Goal: Find specific page/section: Find specific page/section

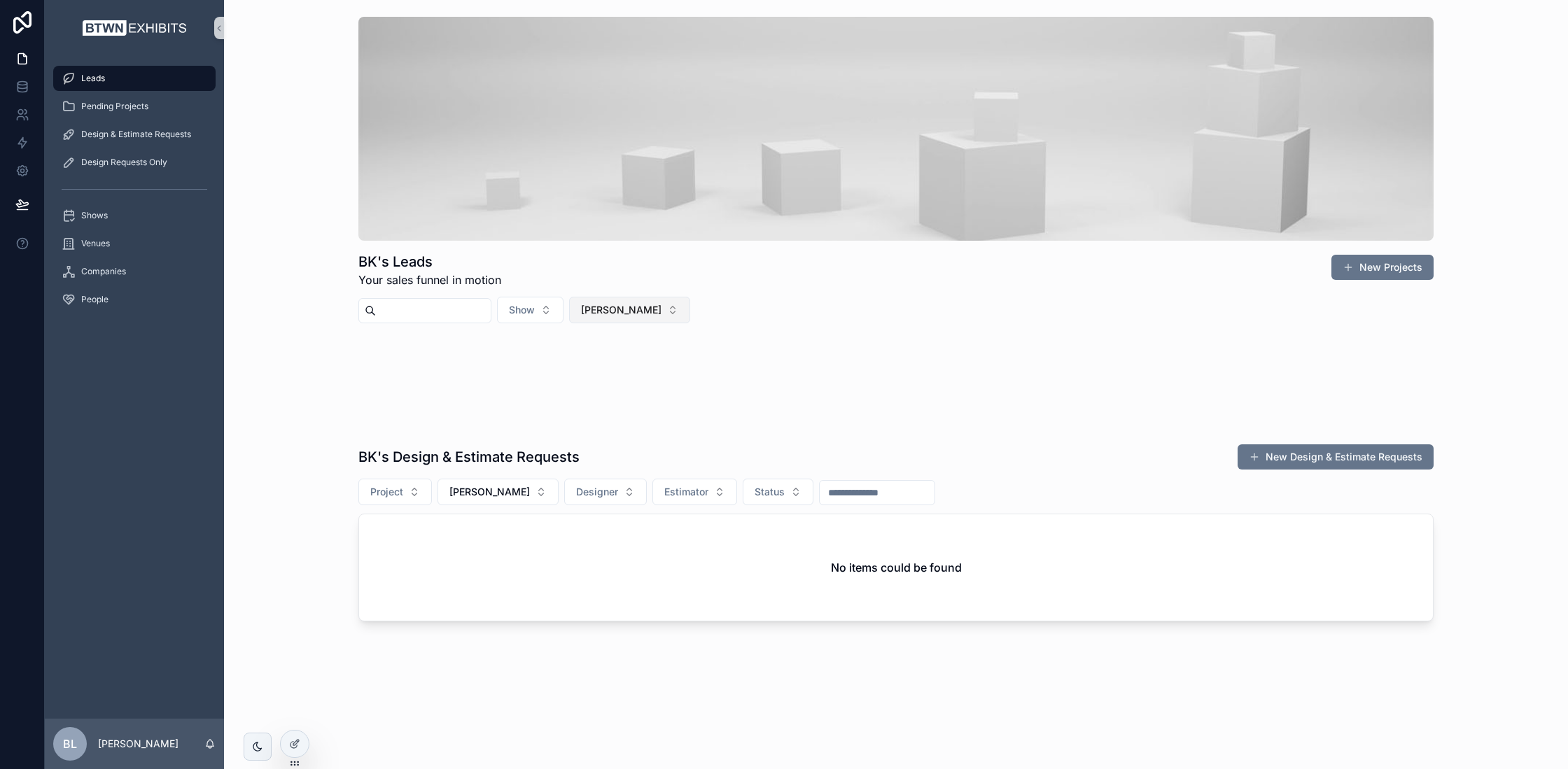
click at [651, 309] on button "[PERSON_NAME]" at bounding box center [630, 310] width 121 height 27
click at [653, 370] on div "None" at bounding box center [636, 366] width 168 height 22
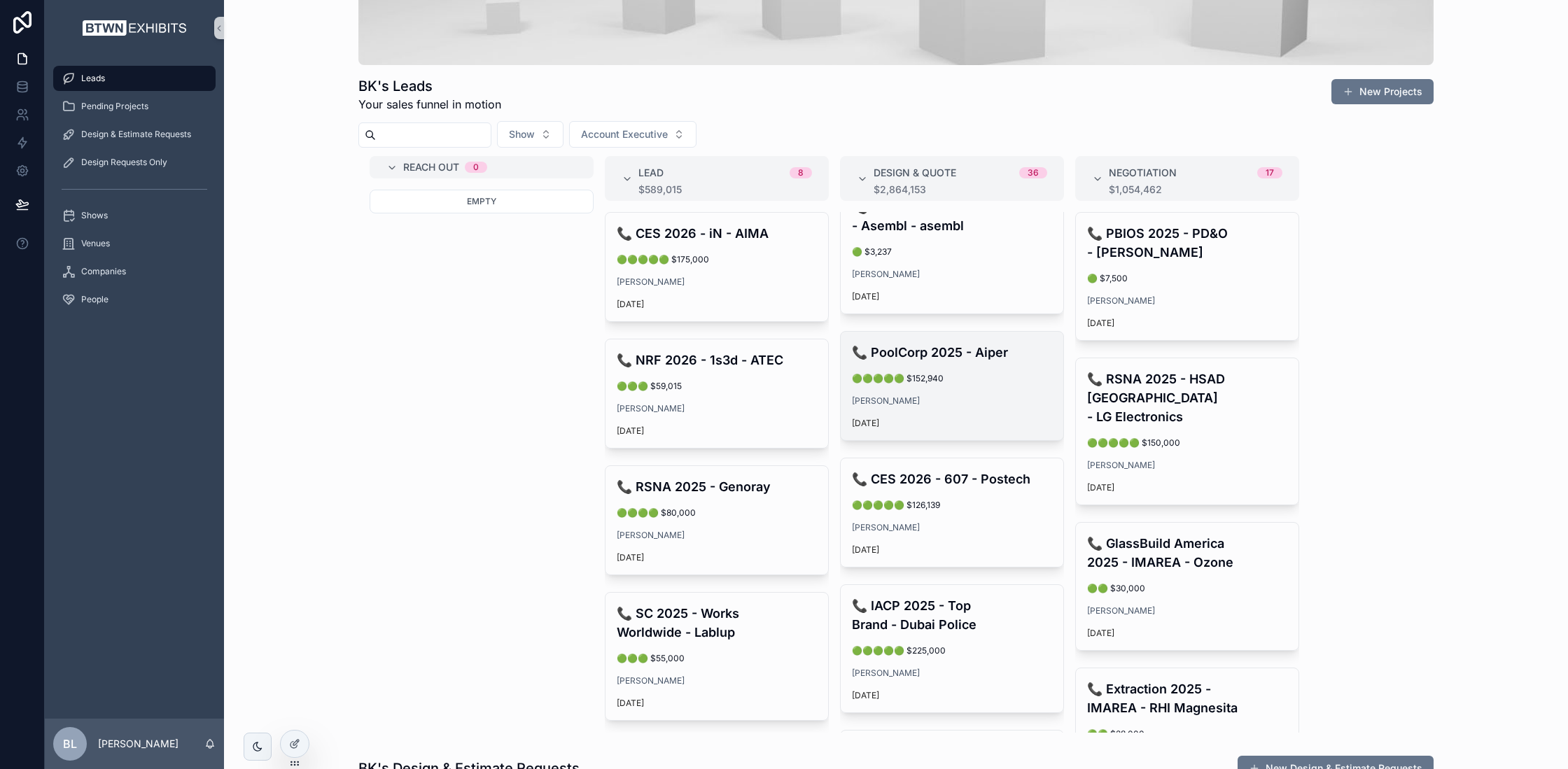
scroll to position [1470, 0]
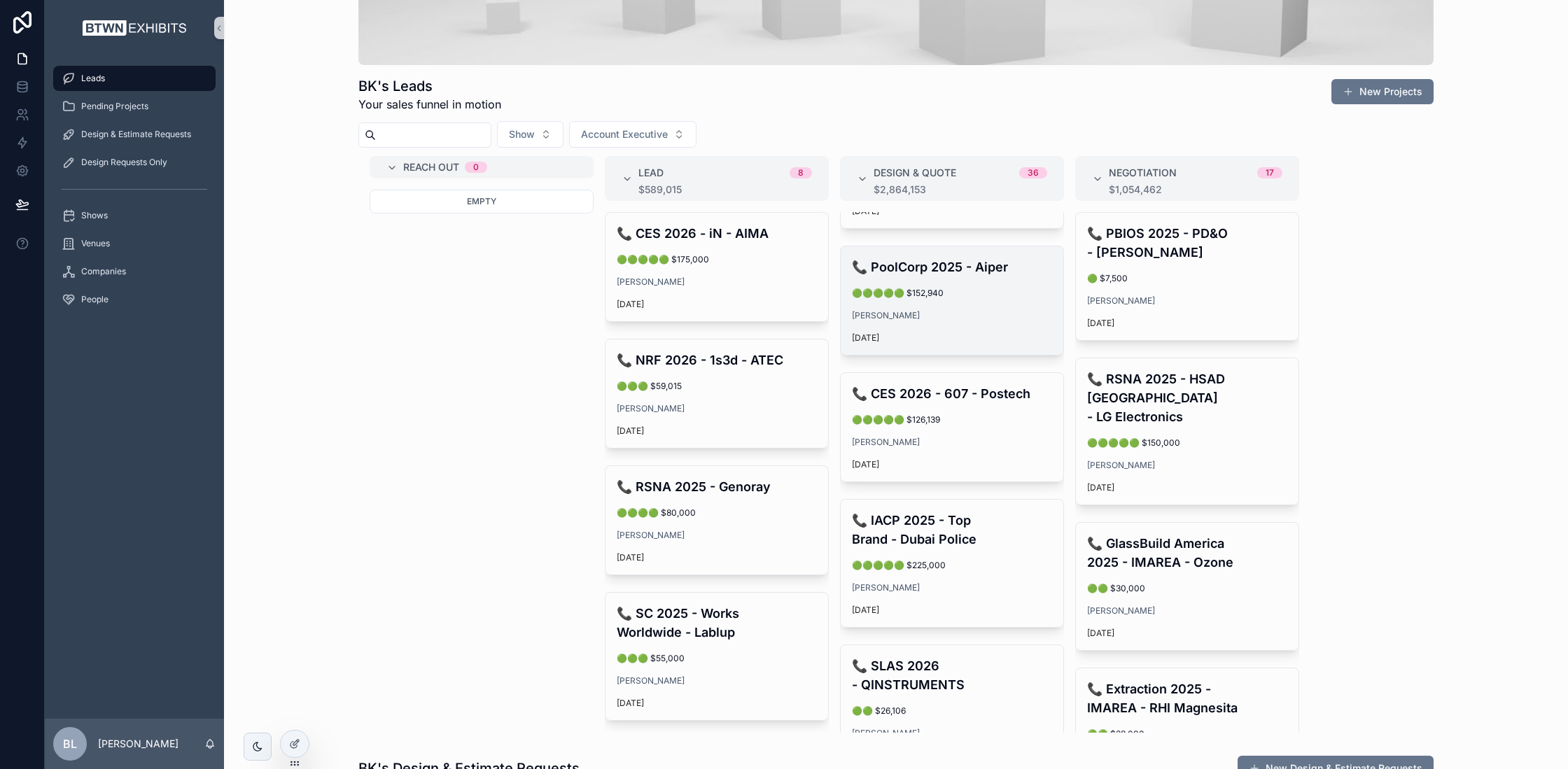
click at [958, 344] on div "[DATE]" at bounding box center [952, 338] width 200 height 11
